Goal: Communication & Community: Answer question/provide support

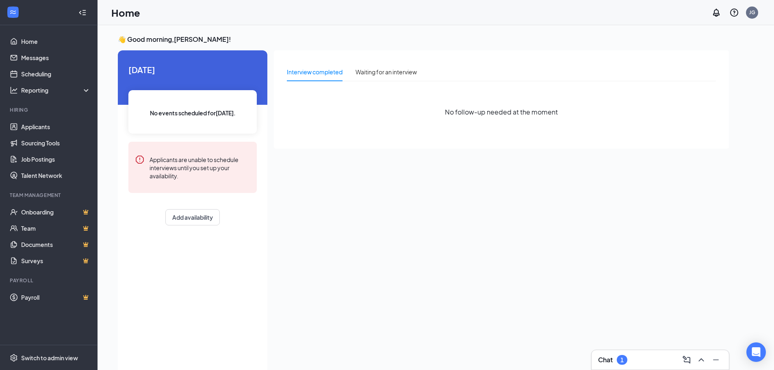
click at [620, 357] on div "1" at bounding box center [622, 360] width 11 height 10
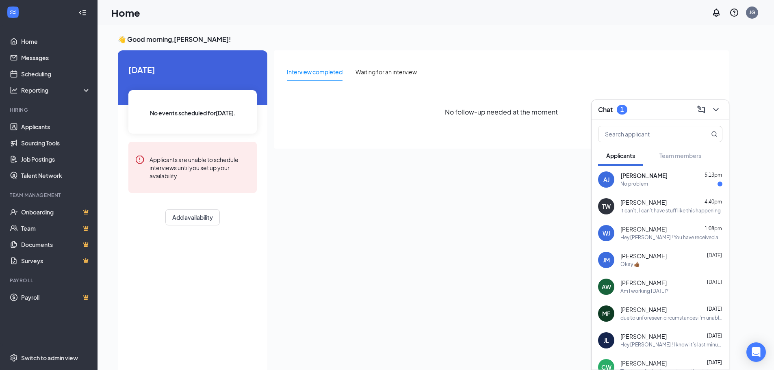
click at [661, 186] on div "No problem" at bounding box center [671, 184] width 102 height 7
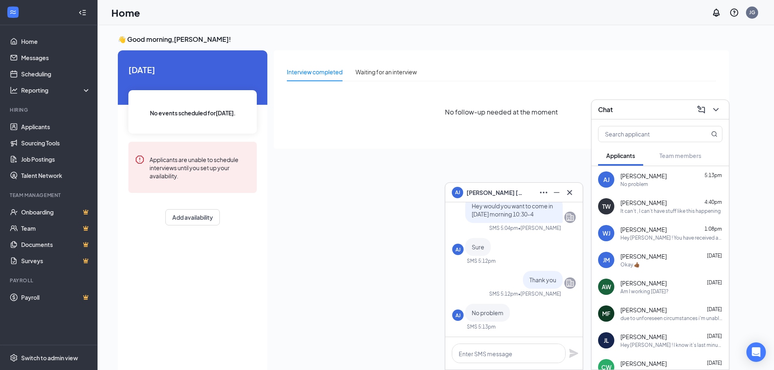
click at [723, 108] on div "Chat" at bounding box center [660, 110] width 137 height 20
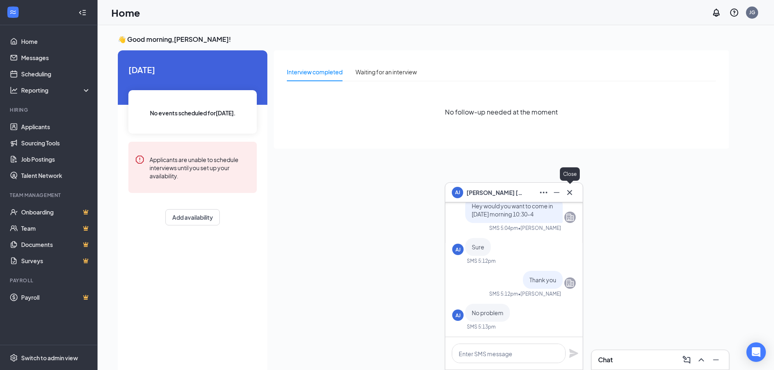
click at [566, 190] on icon "Cross" at bounding box center [570, 193] width 10 height 10
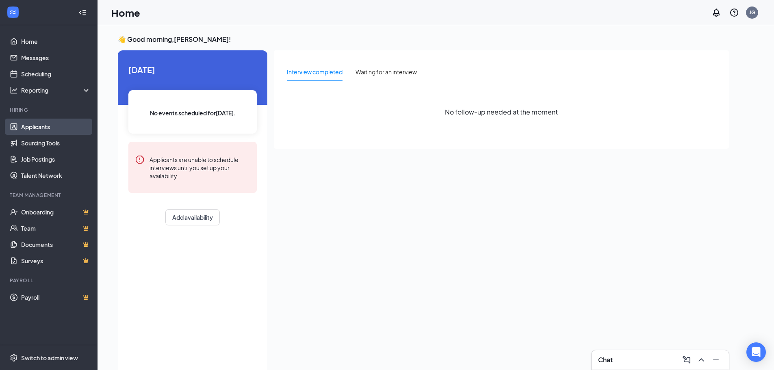
click at [55, 132] on link "Applicants" at bounding box center [55, 127] width 69 height 16
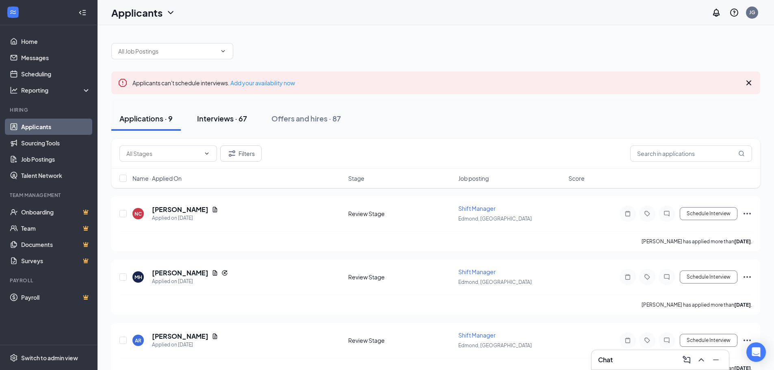
click at [234, 121] on div "Interviews · 67" at bounding box center [222, 118] width 50 height 10
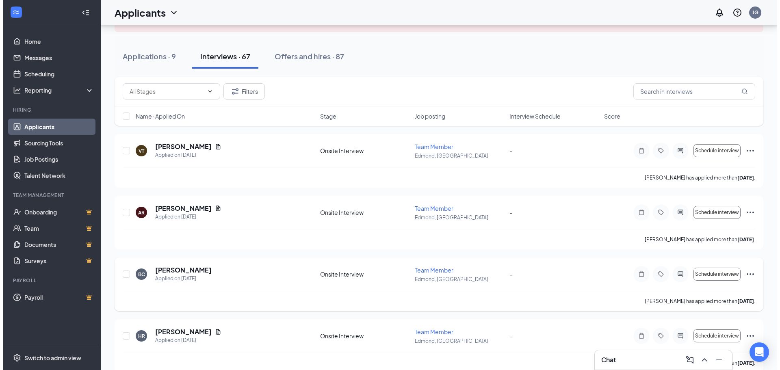
scroll to position [81, 0]
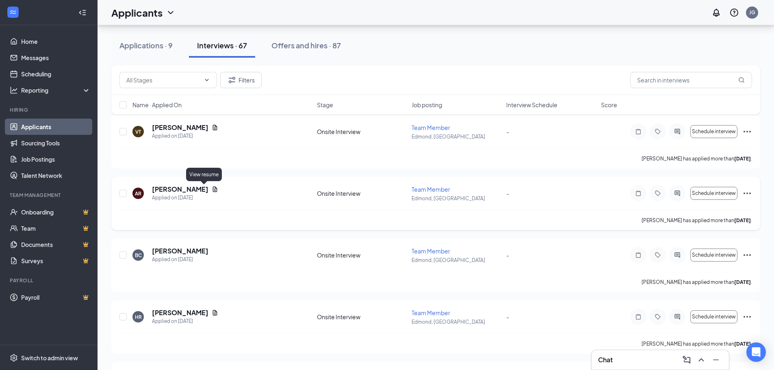
click at [213, 187] on icon "Document" at bounding box center [215, 189] width 4 height 5
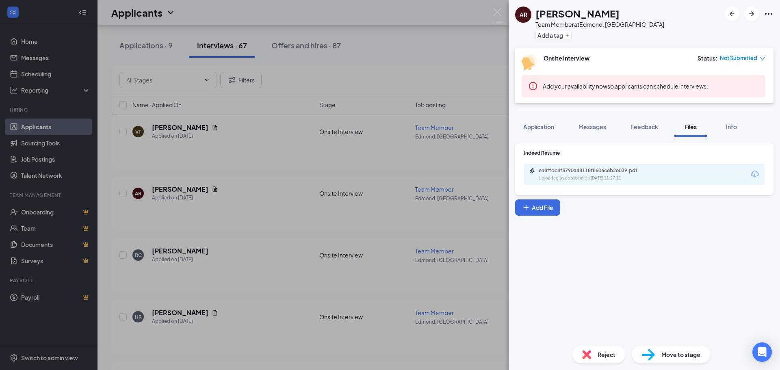
click at [758, 177] on icon "Download" at bounding box center [755, 174] width 10 height 10
drag, startPoint x: 606, startPoint y: 126, endPoint x: 579, endPoint y: 125, distance: 27.3
click at [606, 126] on span "Messages" at bounding box center [593, 126] width 28 height 7
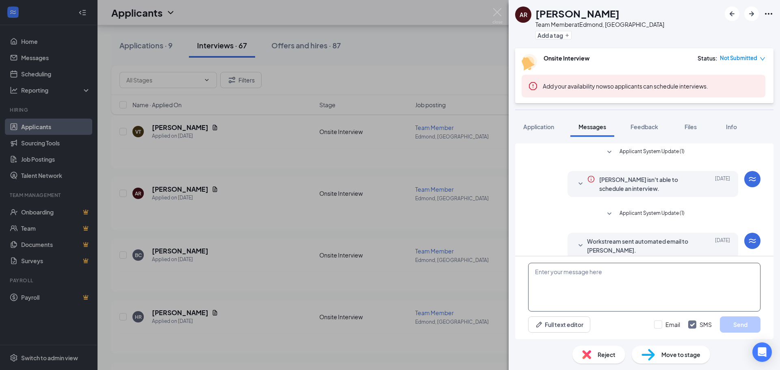
click at [596, 284] on textarea at bounding box center [644, 287] width 232 height 49
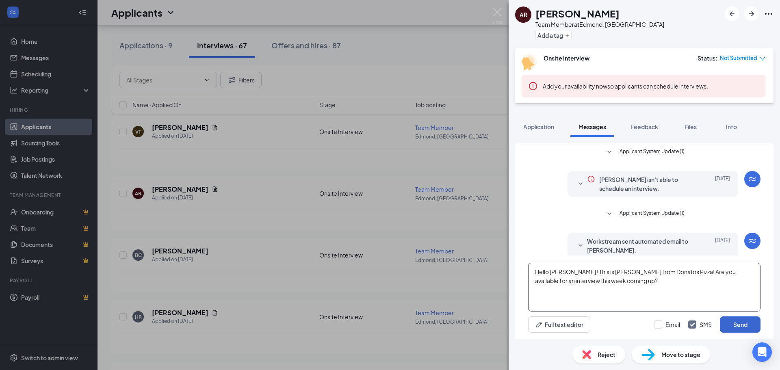
type textarea "Hello [PERSON_NAME] ! This is [PERSON_NAME] from Donatos Pizza! Are you availab…"
click at [738, 321] on button "Send" at bounding box center [740, 325] width 41 height 16
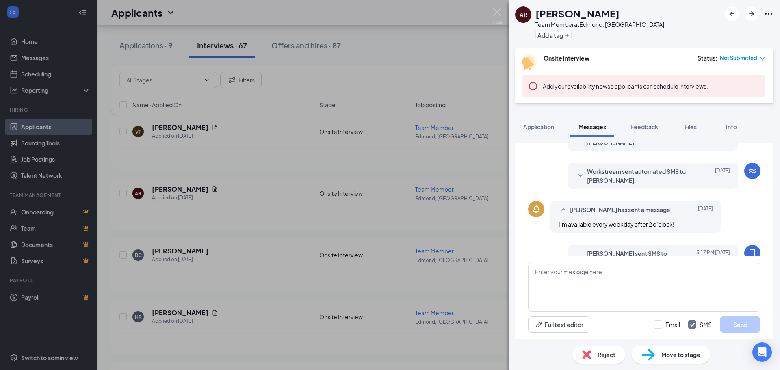
scroll to position [154, 0]
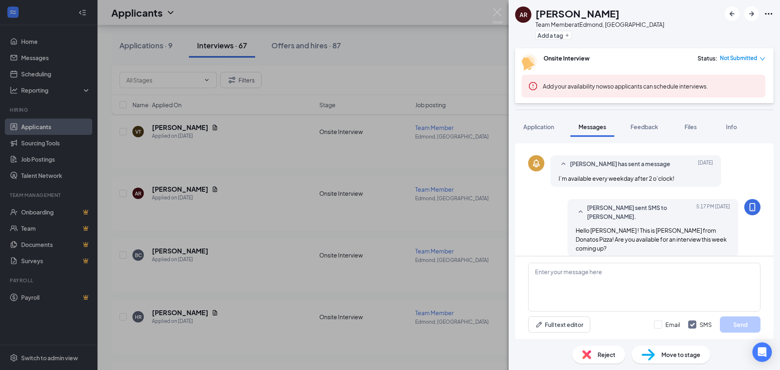
click at [275, 202] on div "AR [PERSON_NAME] Team Member at [GEOGRAPHIC_DATA], [GEOGRAPHIC_DATA] Add a tag …" at bounding box center [390, 185] width 780 height 370
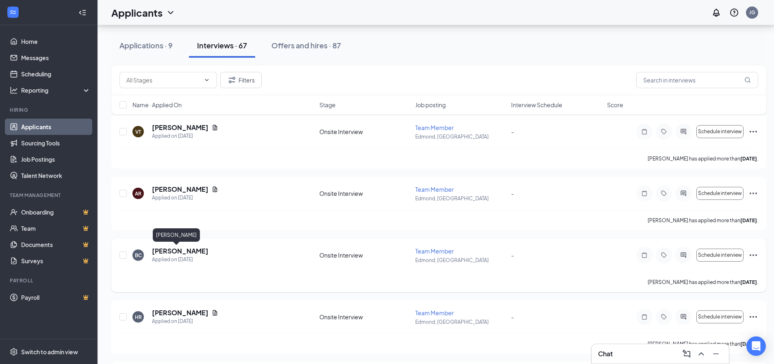
click at [175, 249] on h5 "[PERSON_NAME]" at bounding box center [180, 251] width 56 height 9
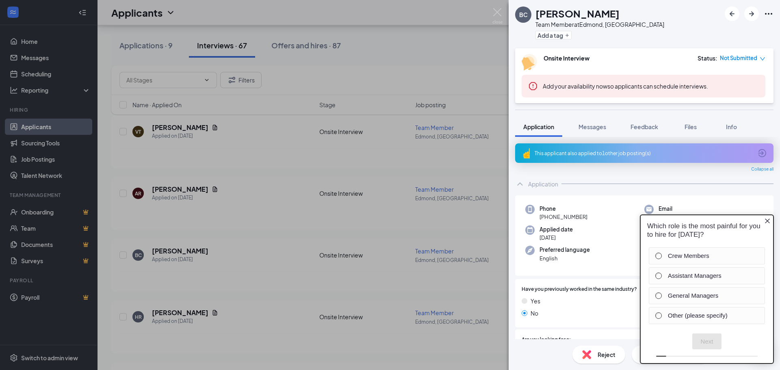
click at [769, 220] on icon "Close button" at bounding box center [767, 221] width 7 height 7
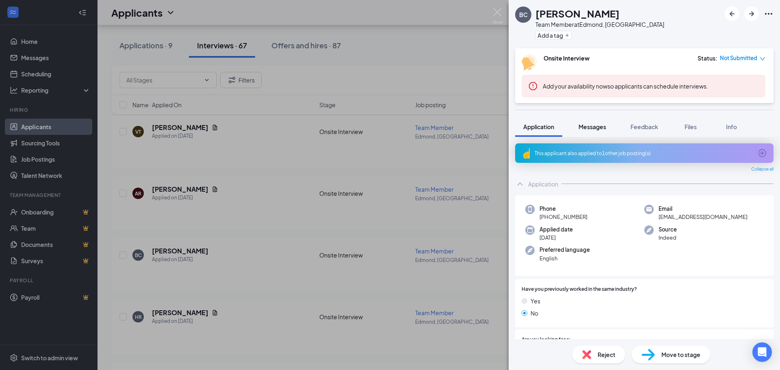
click at [606, 125] on span "Messages" at bounding box center [593, 126] width 28 height 7
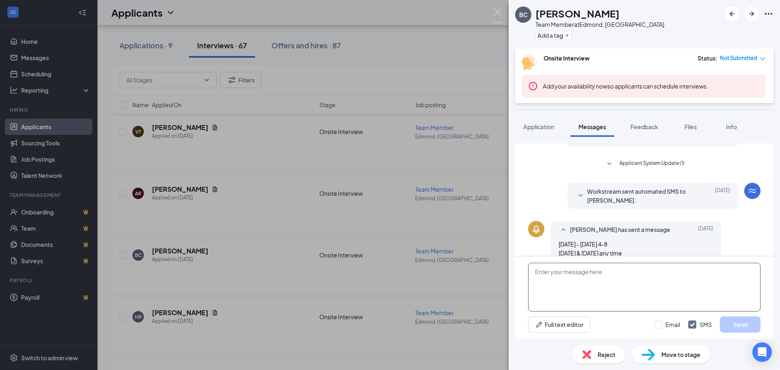
scroll to position [102, 0]
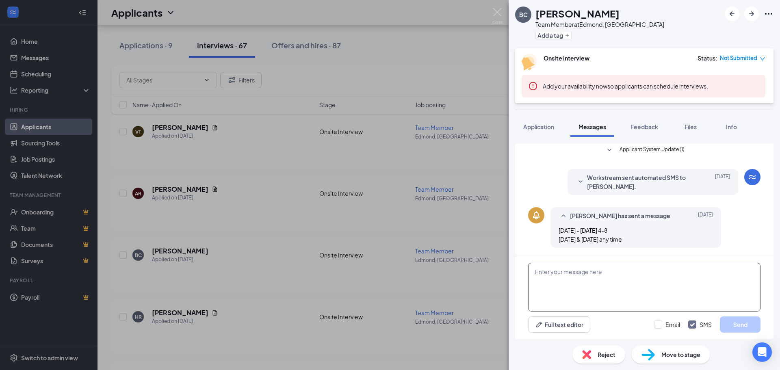
click at [616, 282] on textarea at bounding box center [644, 287] width 232 height 49
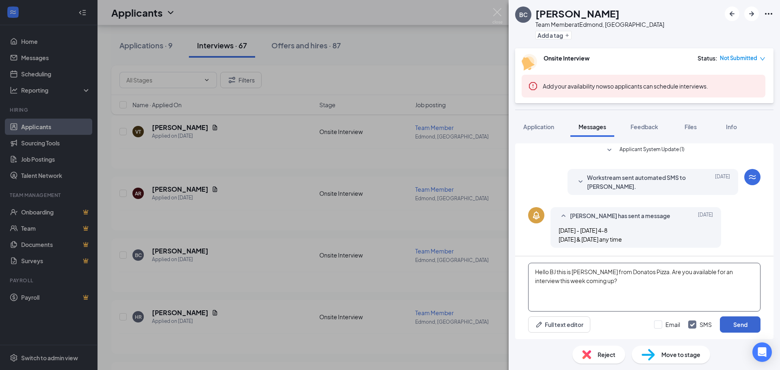
type textarea "Hello BJ this is [PERSON_NAME] from Donatos Pizza. Are you available for an int…"
click at [731, 317] on button "Send" at bounding box center [740, 325] width 41 height 16
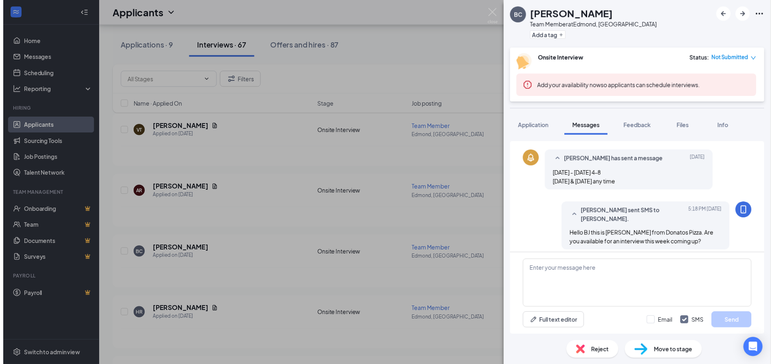
scroll to position [163, 0]
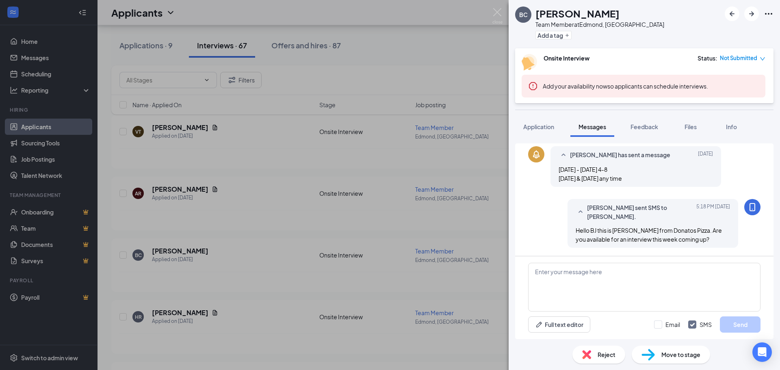
click at [294, 182] on div "BC [PERSON_NAME] Team Member at [GEOGRAPHIC_DATA], [GEOGRAPHIC_DATA] Add a tag …" at bounding box center [390, 185] width 780 height 370
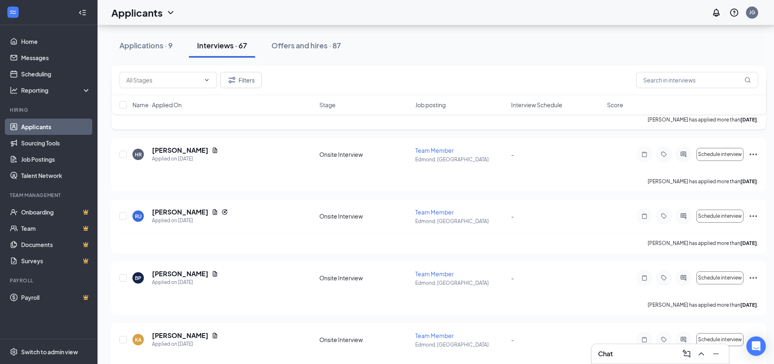
scroll to position [284, 0]
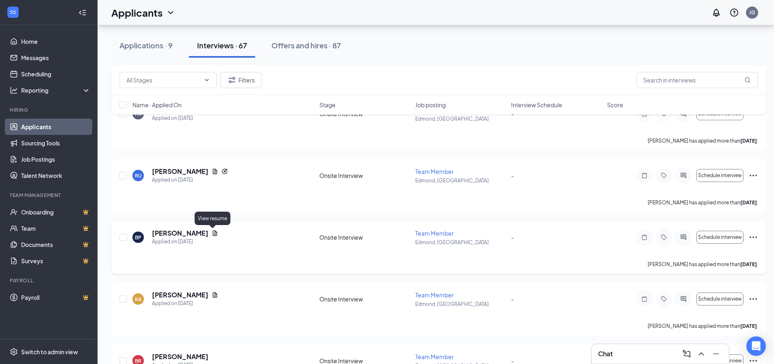
click at [213, 233] on icon "Document" at bounding box center [215, 232] width 4 height 5
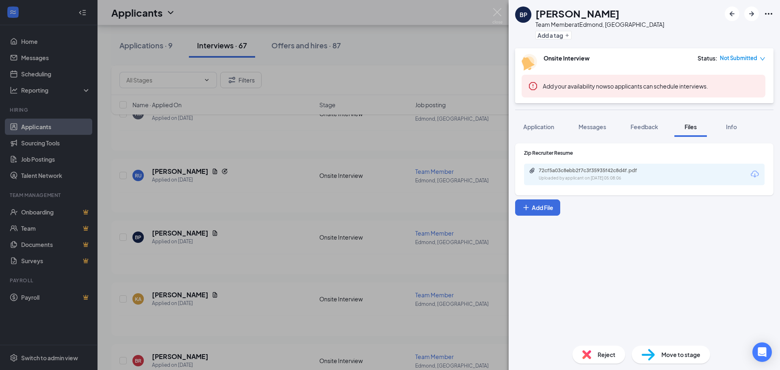
click at [755, 175] on icon "Download" at bounding box center [755, 174] width 8 height 7
click at [441, 85] on div "BP [PERSON_NAME] Team Member at [GEOGRAPHIC_DATA], [GEOGRAPHIC_DATA] Add a tag …" at bounding box center [390, 185] width 780 height 370
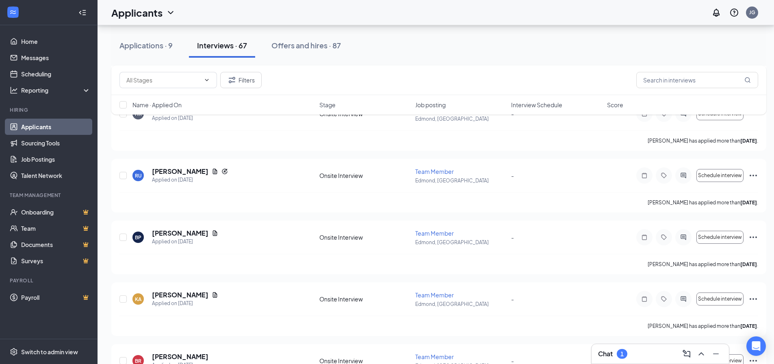
click at [642, 360] on div "Chat 1" at bounding box center [660, 354] width 137 height 20
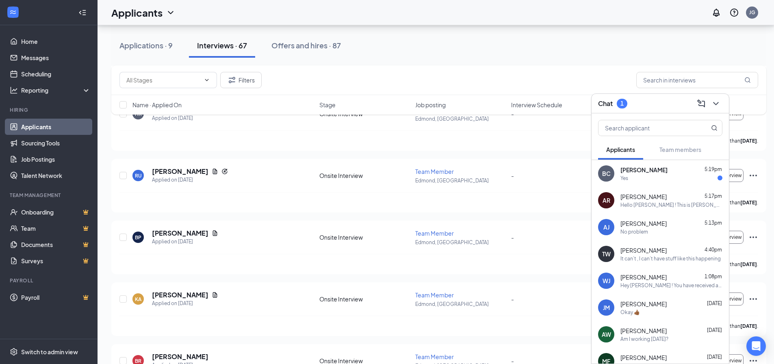
click at [620, 175] on div "BC [PERSON_NAME] 5:19pm Yes" at bounding box center [660, 173] width 137 height 27
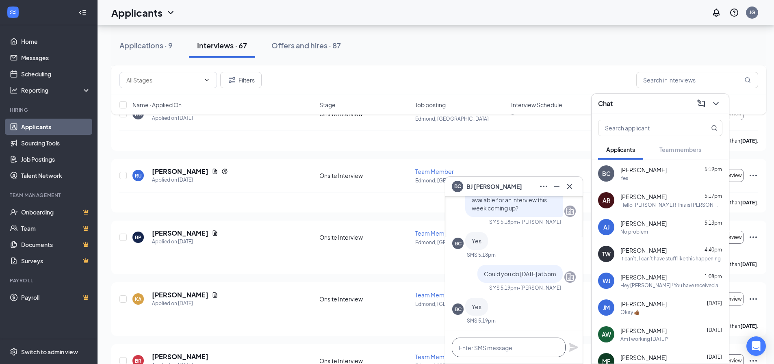
click at [508, 343] on textarea at bounding box center [509, 348] width 114 height 20
type textarea "Okay perfect ! See you then !!"
click at [572, 346] on icon "Plane" at bounding box center [573, 347] width 9 height 9
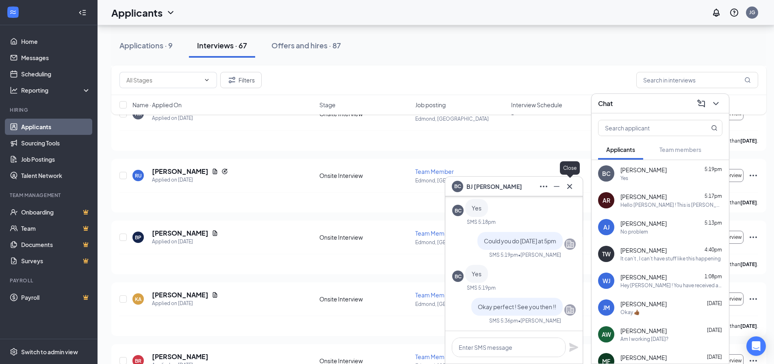
click at [574, 184] on icon "Cross" at bounding box center [570, 187] width 10 height 10
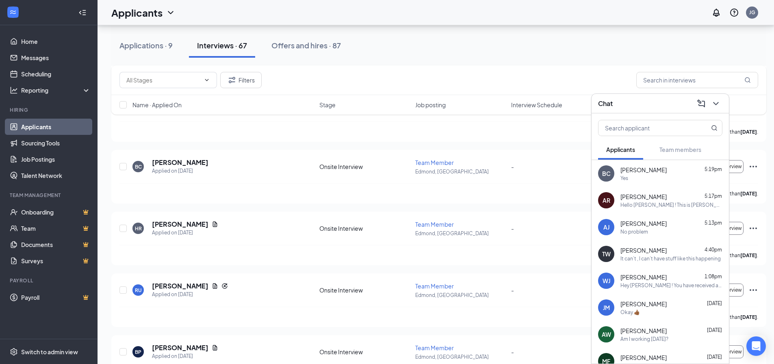
scroll to position [244, 0]
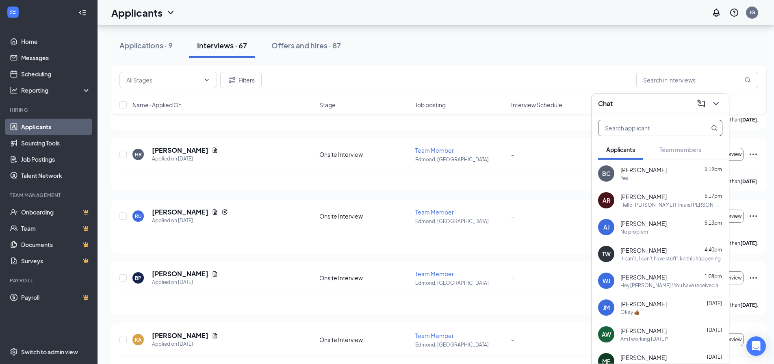
click at [642, 123] on input "text" at bounding box center [647, 127] width 96 height 15
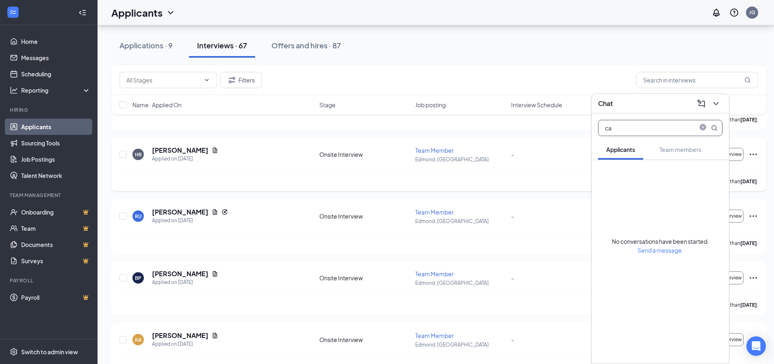
type input "c"
type input "s"
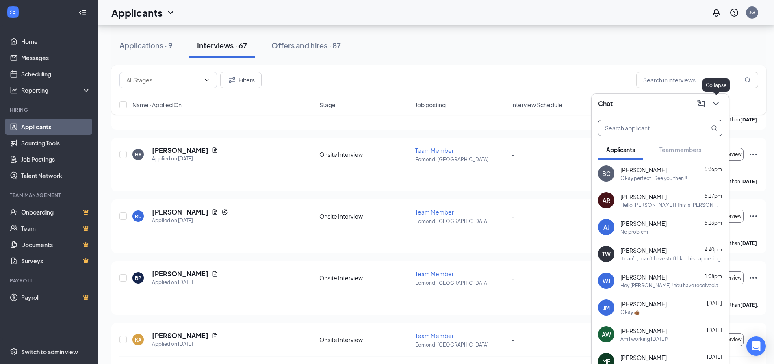
click at [716, 104] on icon "ChevronDown" at bounding box center [715, 103] width 5 height 3
